Goal: Go to known website: Access a specific website the user already knows

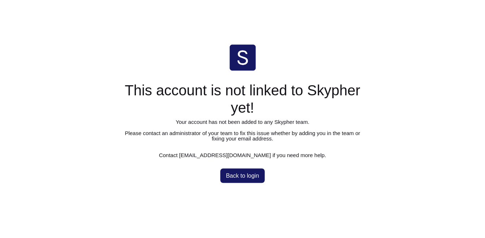
click at [252, 175] on span "Back to login" at bounding box center [242, 176] width 33 height 6
